Goal: Information Seeking & Learning: Learn about a topic

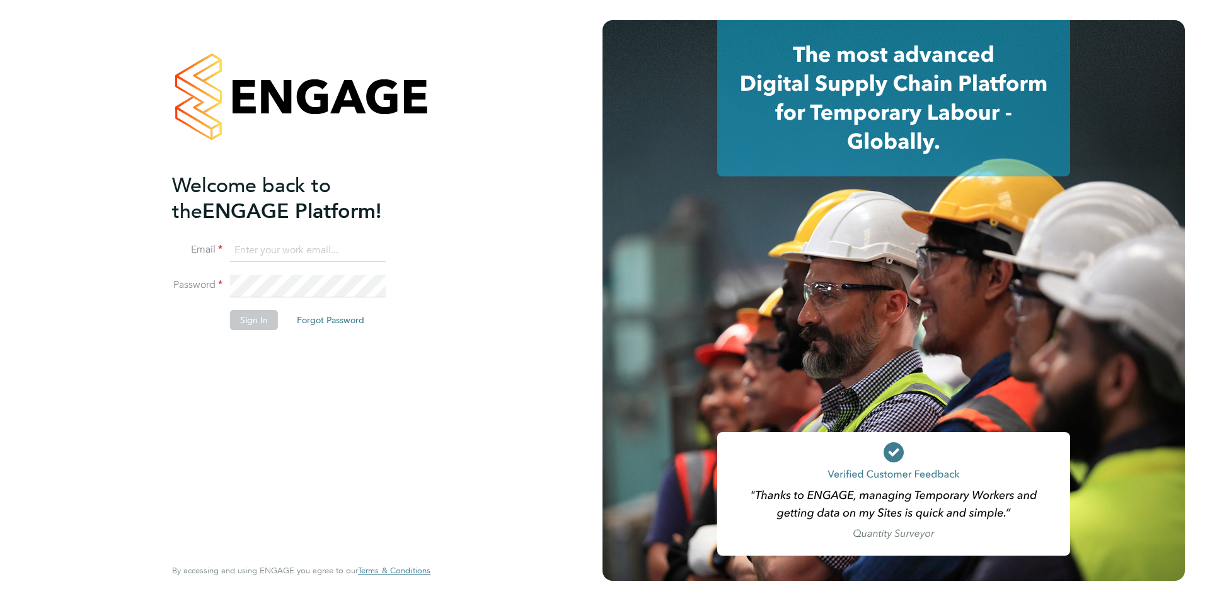
type input "Avais@Carbonrecruitment.co.uk"
click at [253, 318] on button "Sign In" at bounding box center [254, 320] width 48 height 20
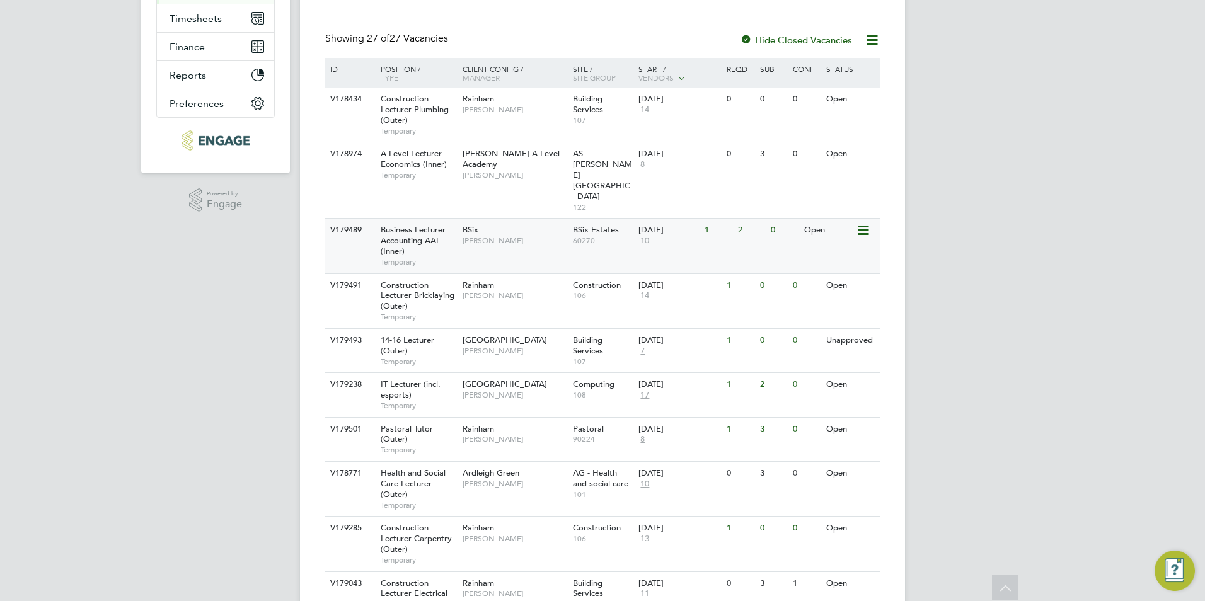
scroll to position [315, 0]
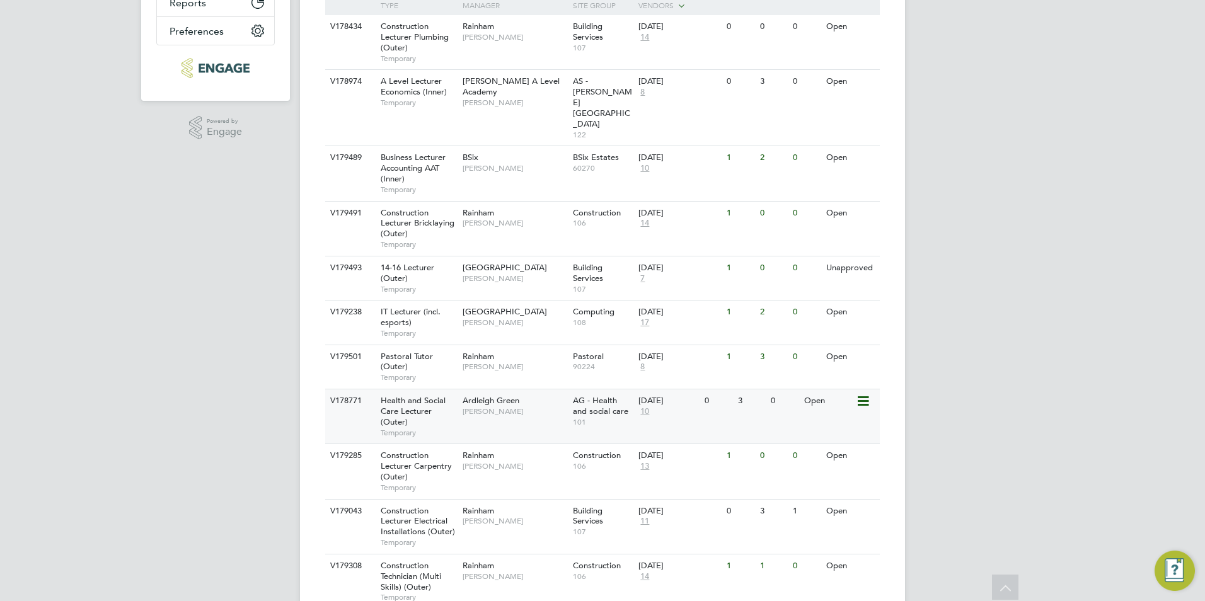
click at [532, 398] on div "V178771 Health and Social Care Lecturer (Outer) Temporary Ardleigh Green Roslyn…" at bounding box center [602, 416] width 555 height 55
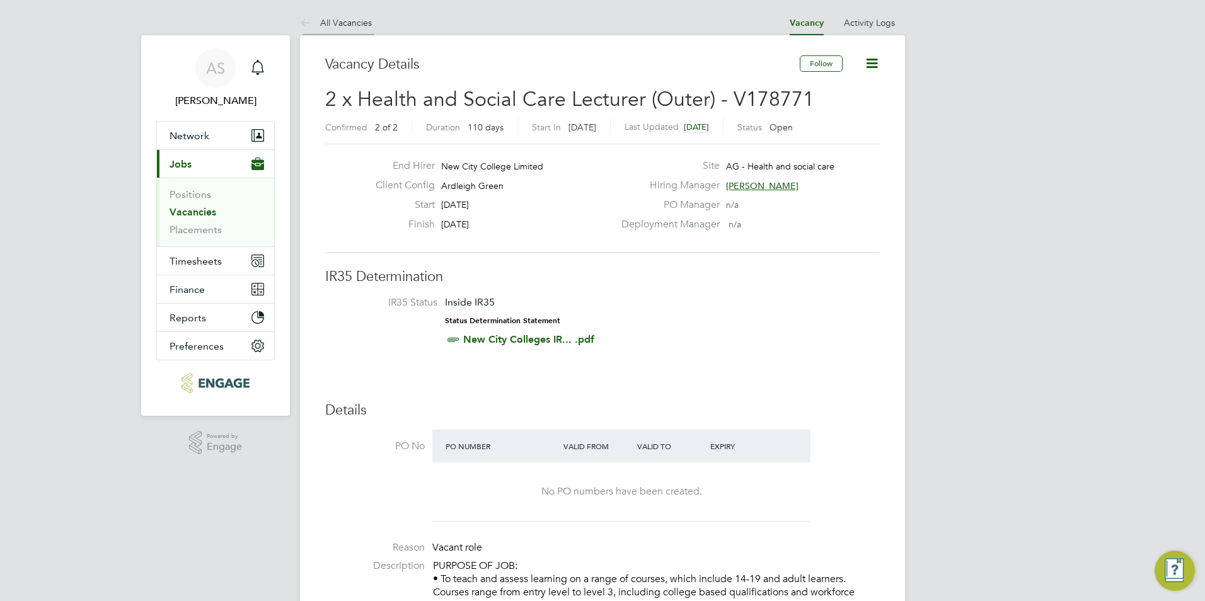
click at [330, 18] on link "All Vacancies" at bounding box center [336, 22] width 72 height 11
